Goal: Find specific page/section: Find specific page/section

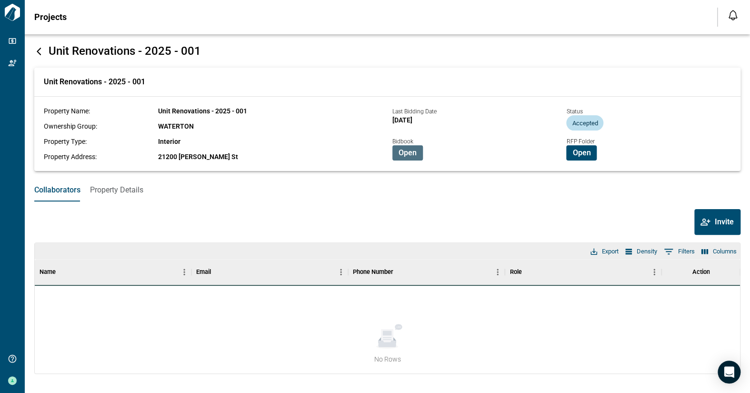
click at [409, 155] on span "Open" at bounding box center [407, 153] width 18 height 10
click at [579, 150] on span "Open" at bounding box center [581, 153] width 18 height 10
click at [406, 158] on span "Open" at bounding box center [407, 153] width 18 height 10
